Goal: Navigation & Orientation: Find specific page/section

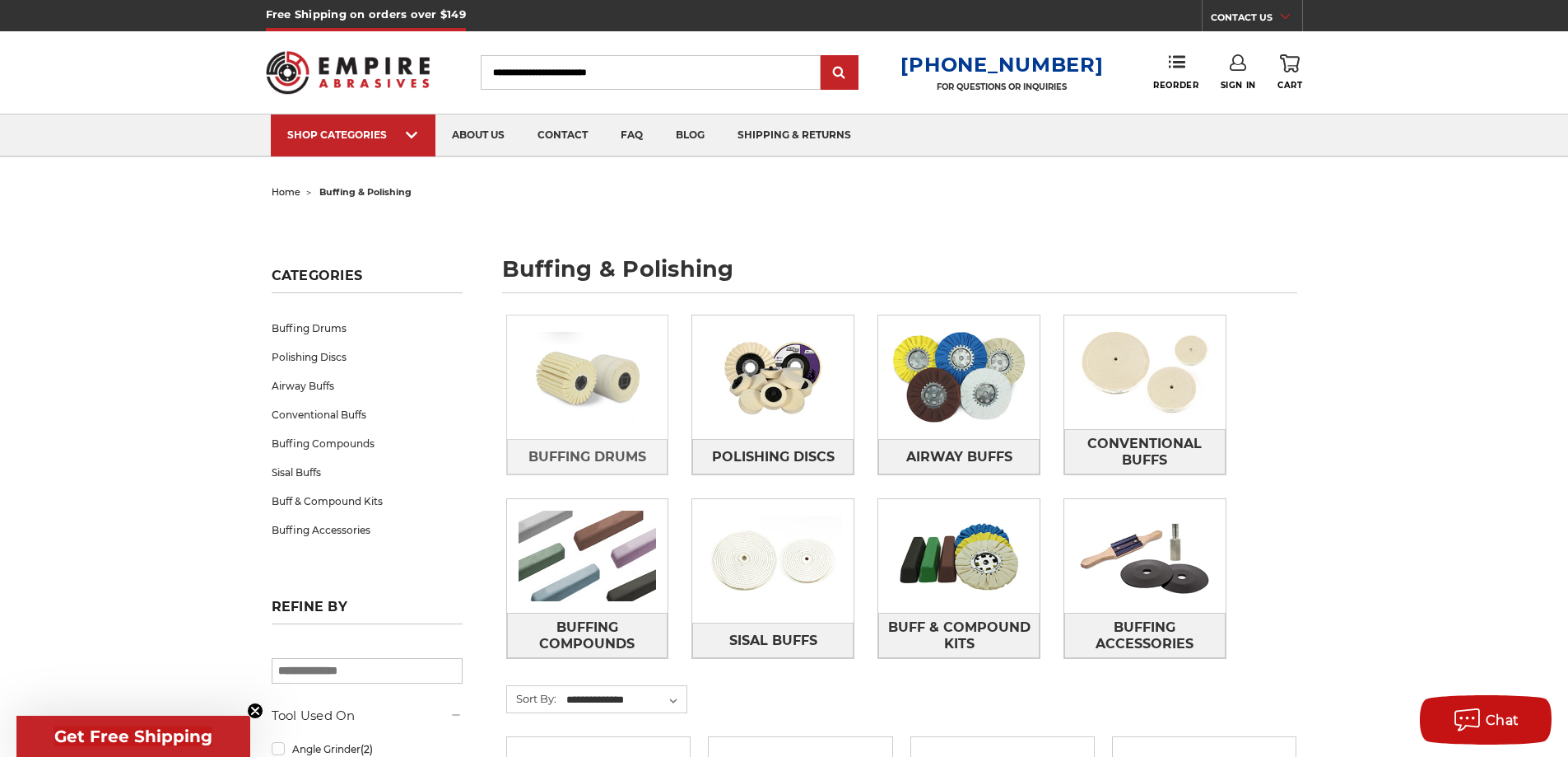
click at [623, 391] on img at bounding box center [588, 377] width 161 height 114
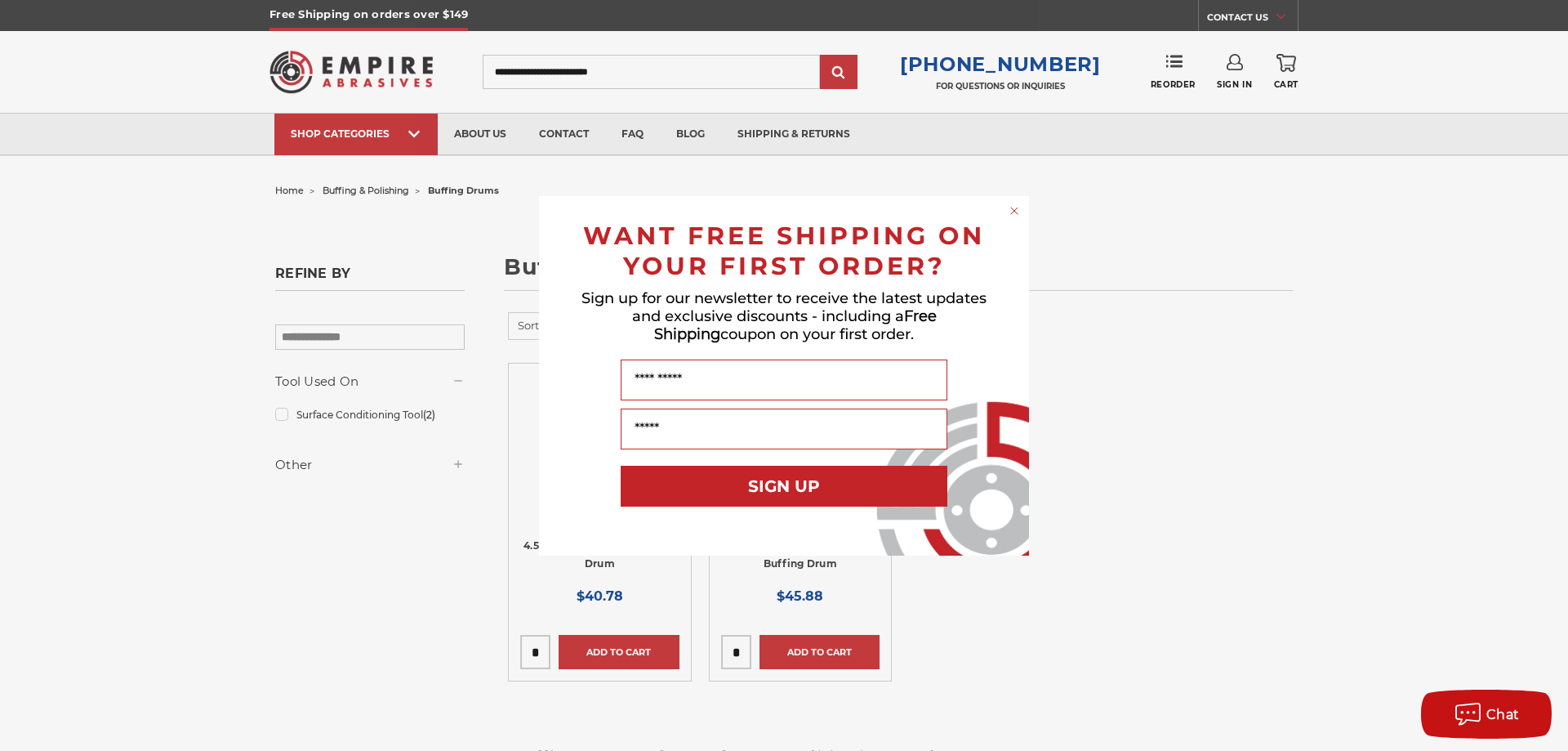
click at [1011, 212] on circle "Close dialog" at bounding box center [1014, 210] width 16 height 16
